Goal: Find specific page/section

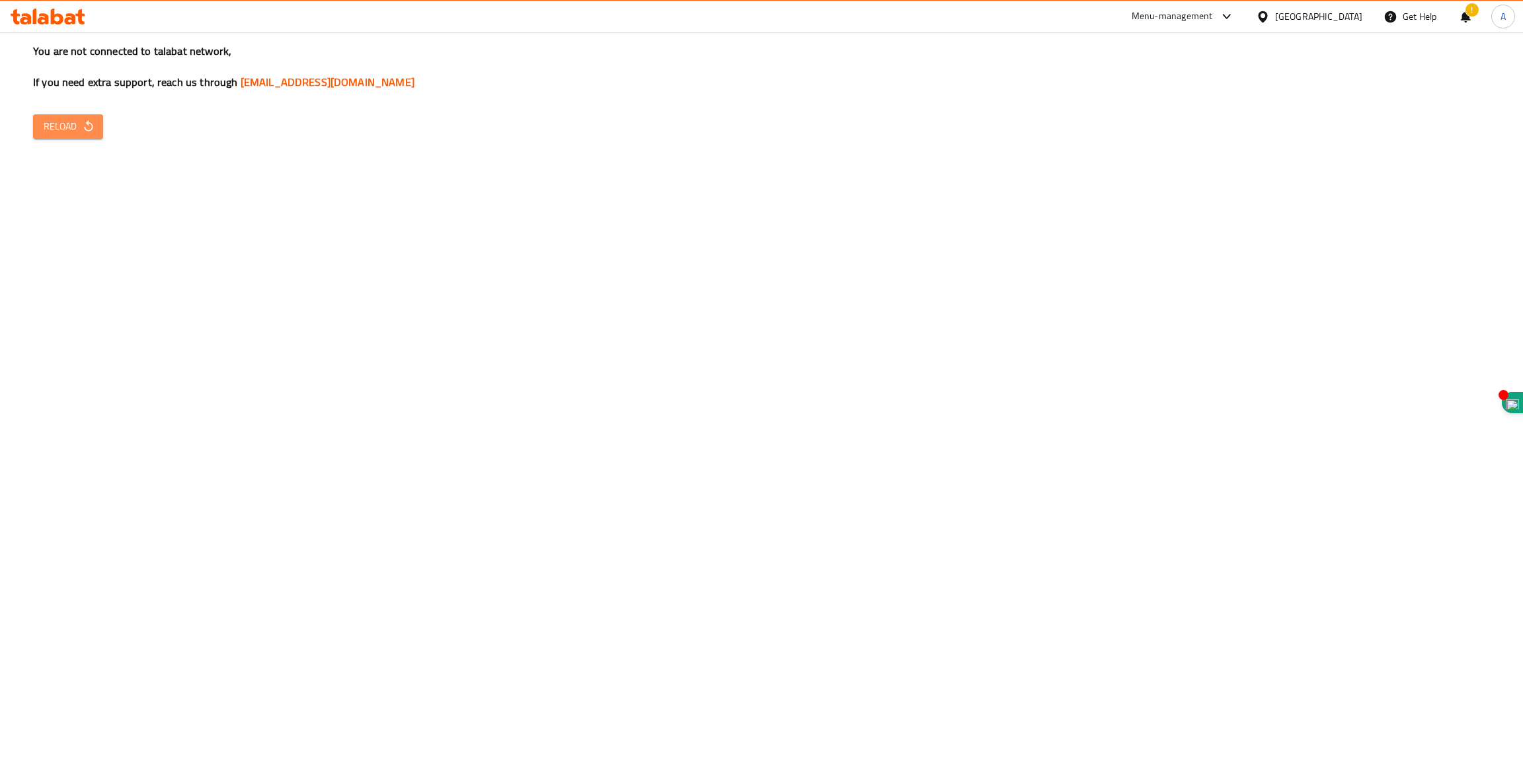
click at [77, 127] on span "Reload" at bounding box center [68, 126] width 49 height 17
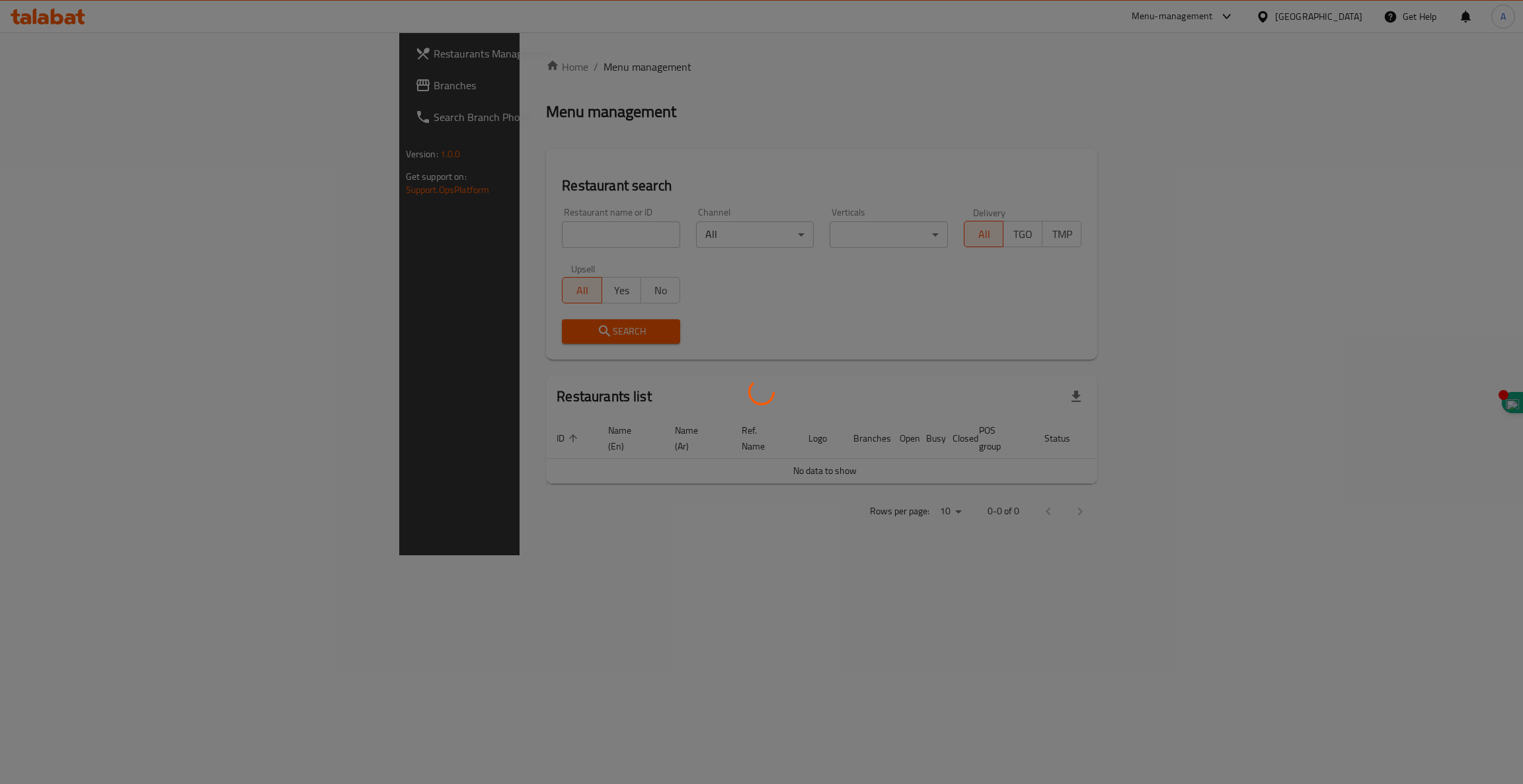
click at [467, 232] on div at bounding box center [762, 392] width 1523 height 784
drag, startPoint x: 467, startPoint y: 232, endPoint x: 359, endPoint y: 226, distance: 108.2
click at [359, 226] on div at bounding box center [762, 392] width 1523 height 784
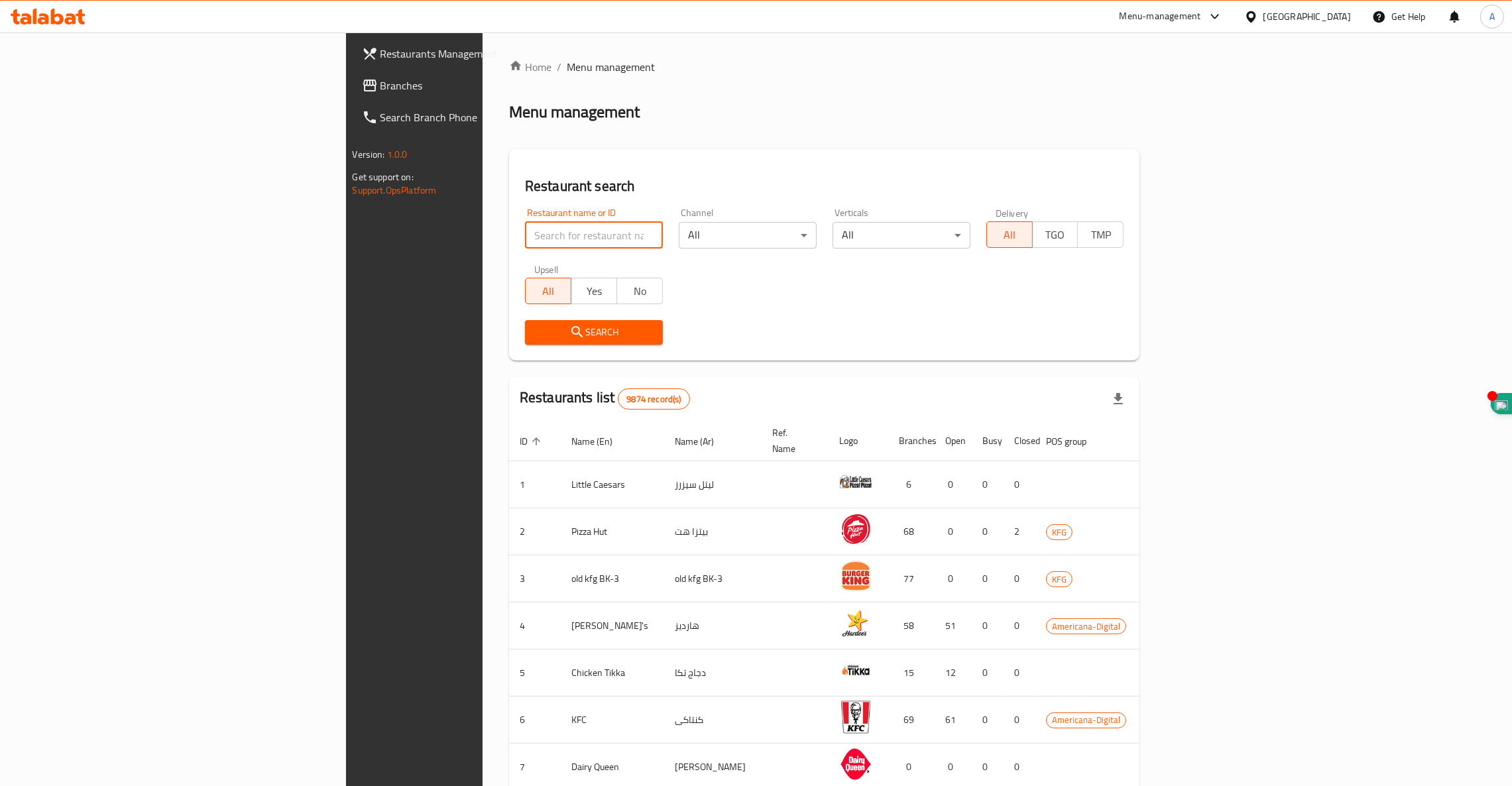
click at [525, 237] on input "search" at bounding box center [593, 235] width 138 height 26
click at [525, 234] on input "search" at bounding box center [593, 235] width 138 height 26
type input "kareem"
click at [525, 343] on button "Search" at bounding box center [593, 332] width 138 height 25
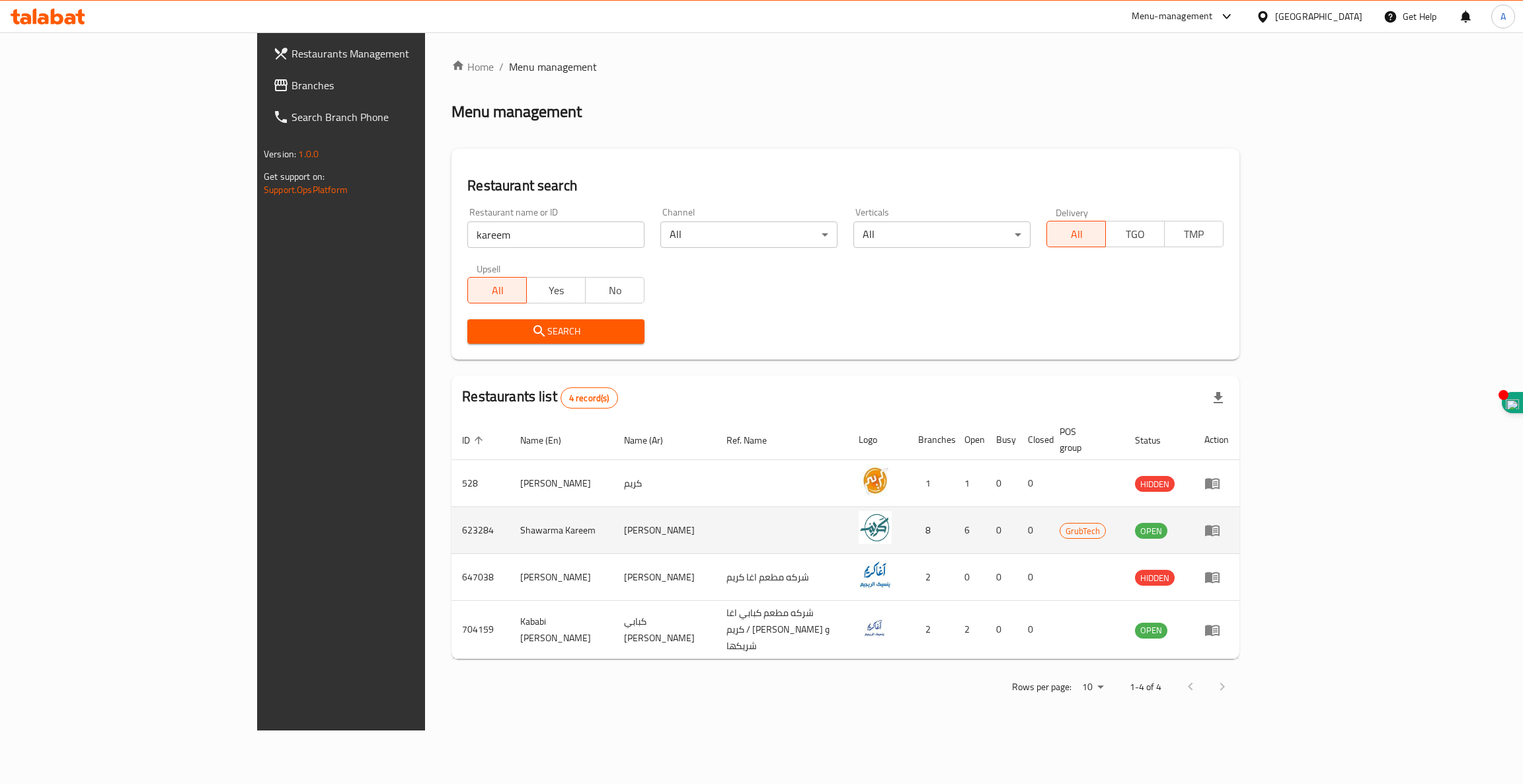
click at [451, 513] on td "623284" at bounding box center [480, 531] width 59 height 47
copy td "623284"
click at [510, 513] on td "Shawarma Kareem" at bounding box center [561, 531] width 104 height 47
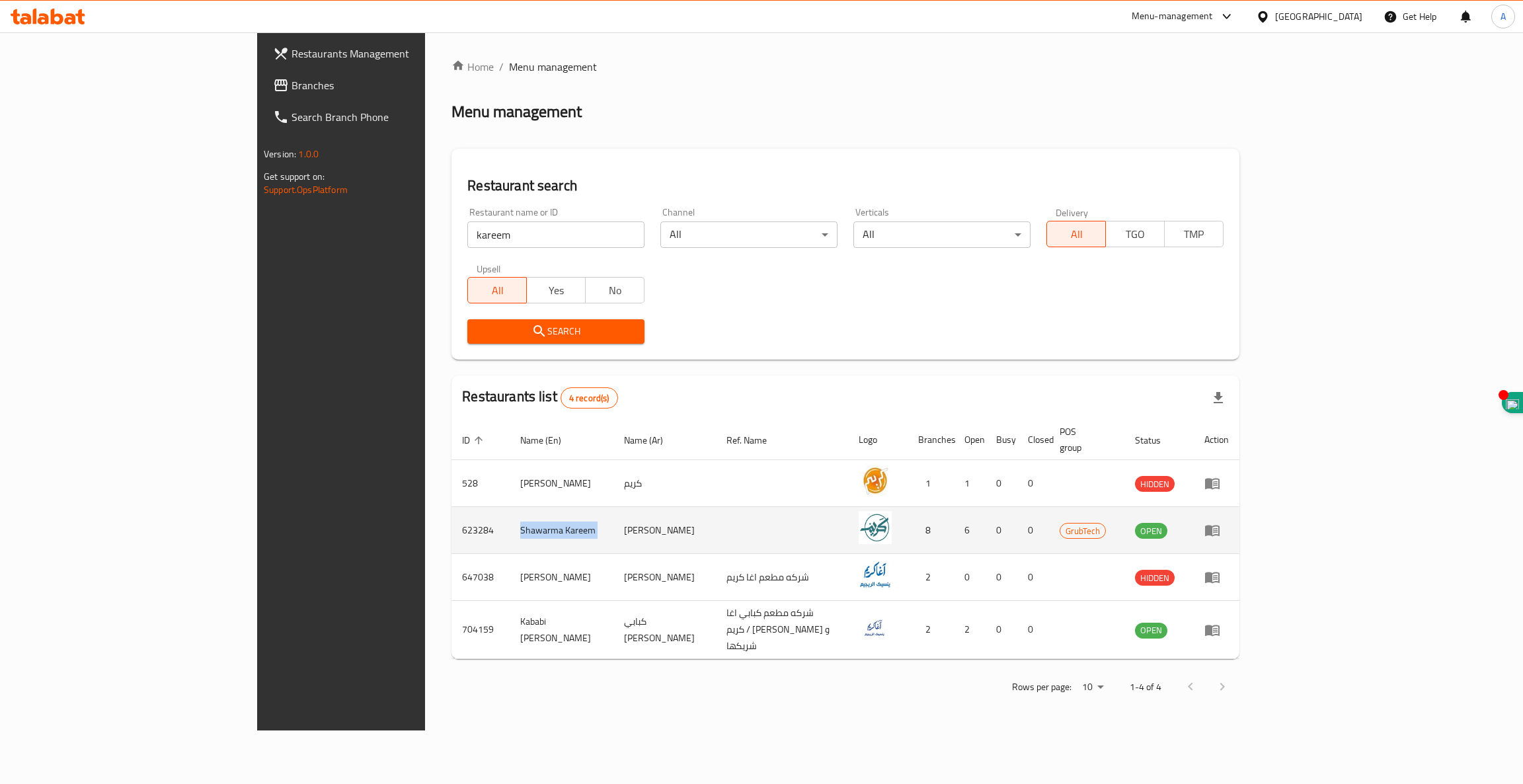
click at [510, 513] on td "Shawarma Kareem" at bounding box center [561, 531] width 104 height 47
copy td "Shawarma Kareem"
click at [451, 523] on td "623284" at bounding box center [480, 531] width 59 height 47
copy td "623284"
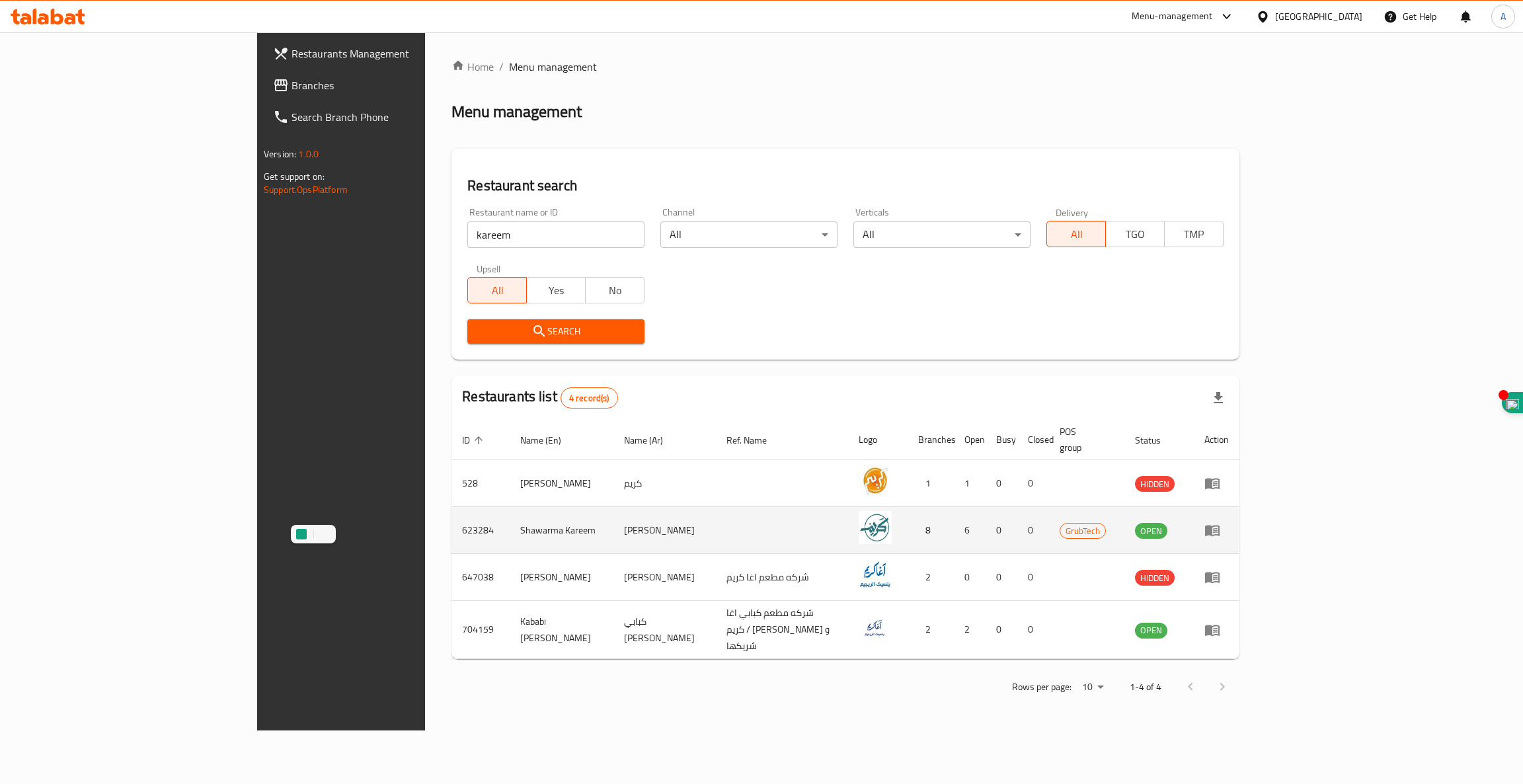
click at [510, 509] on td "Shawarma Kareem" at bounding box center [561, 531] width 104 height 47
copy td "Shawarma Kareem"
